Goal: Navigation & Orientation: Find specific page/section

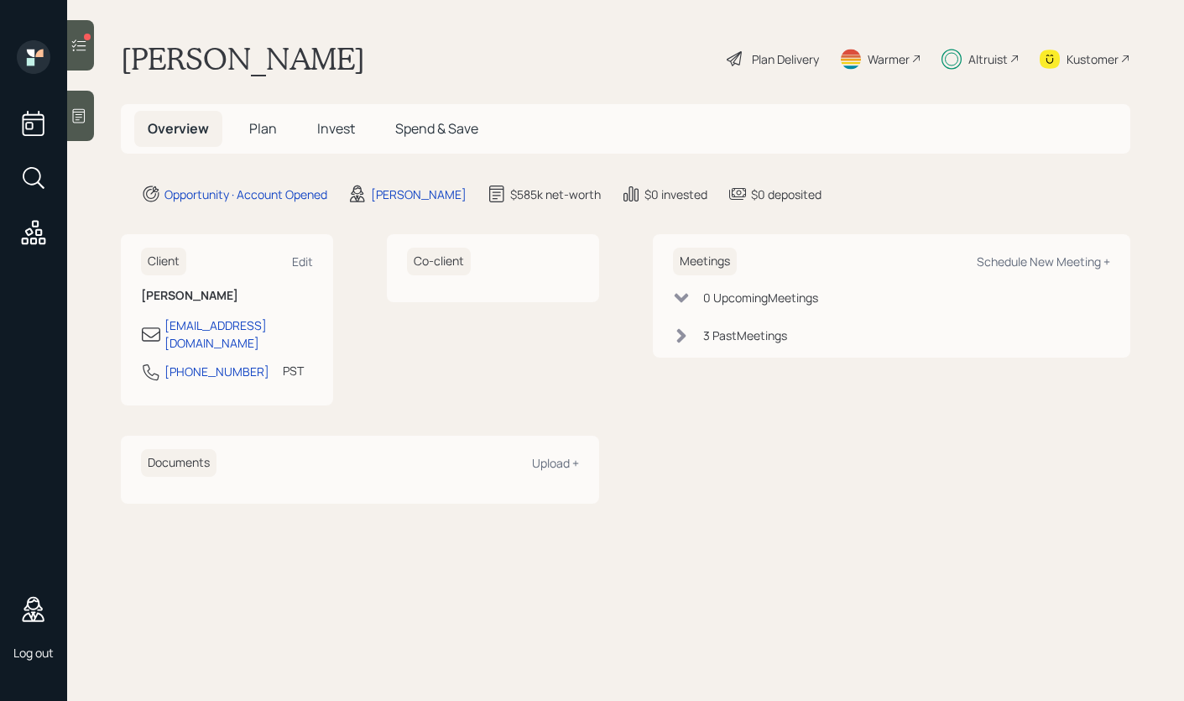
click at [81, 123] on icon at bounding box center [78, 115] width 17 height 17
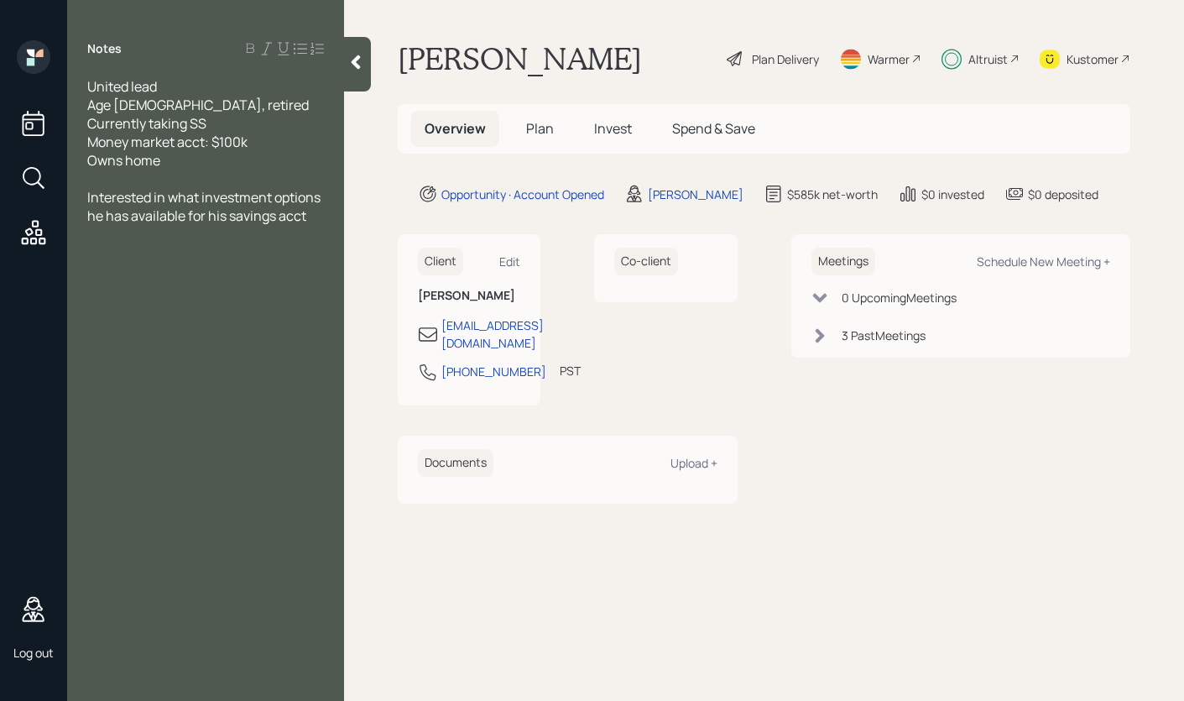
click at [357, 60] on icon at bounding box center [356, 62] width 9 height 14
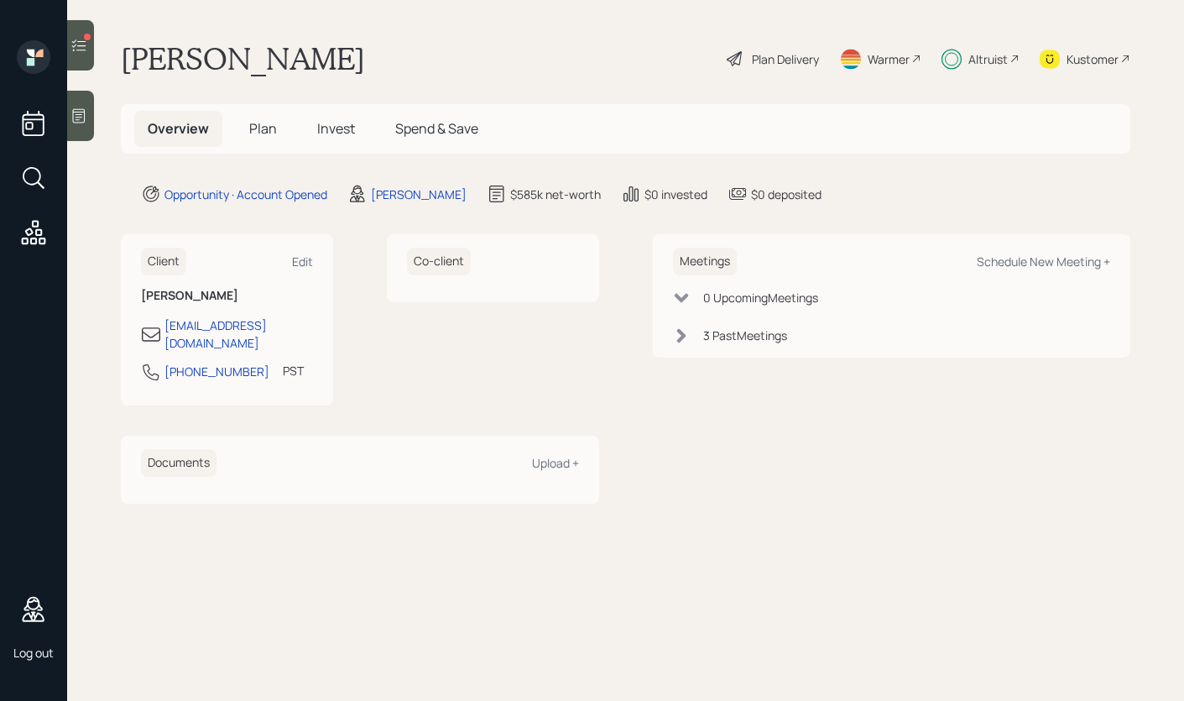
click at [886, 64] on div "Warmer" at bounding box center [888, 59] width 42 height 18
